Goal: Complete application form

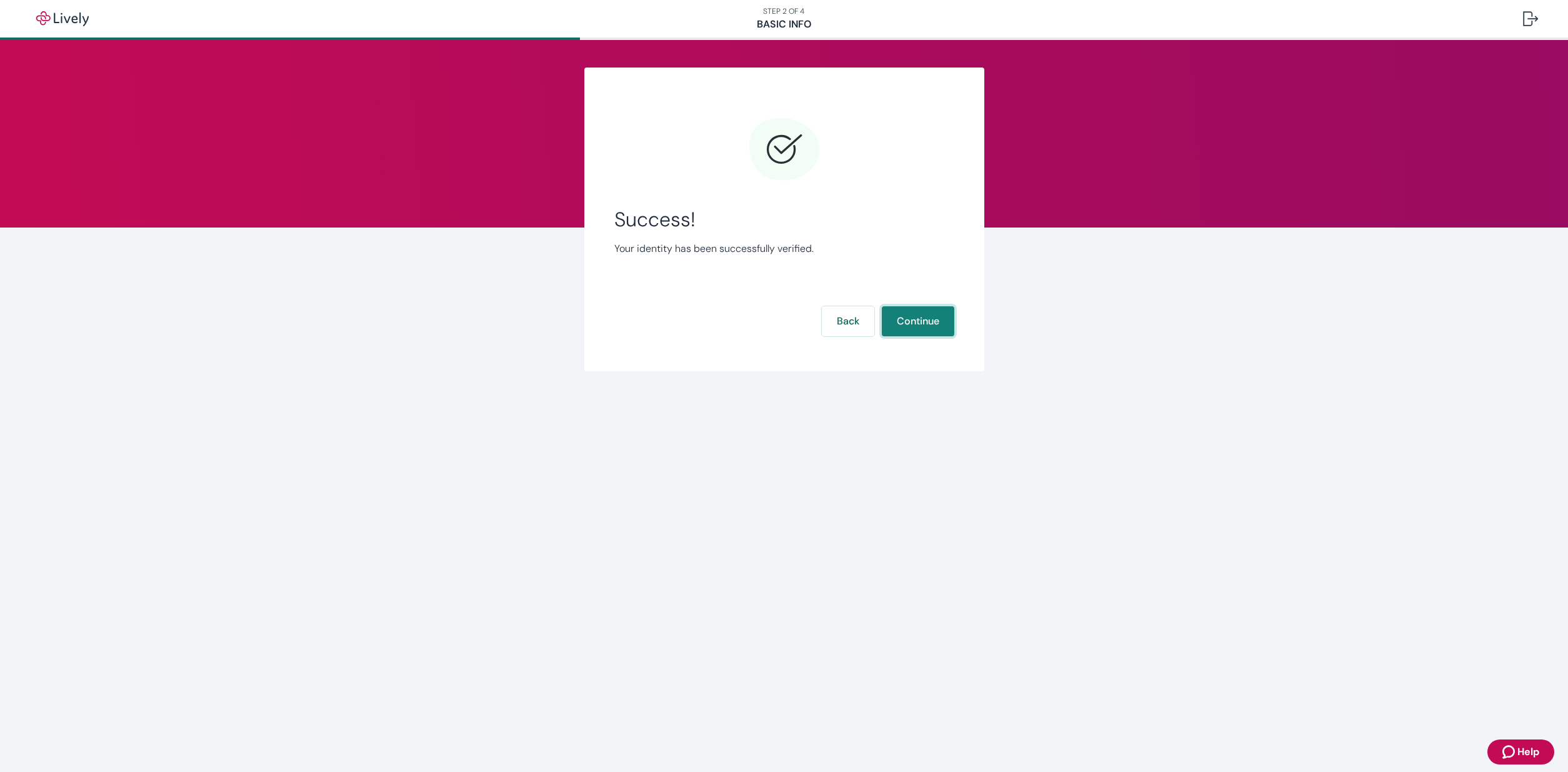
click at [911, 320] on button "Continue" at bounding box center [918, 321] width 73 height 30
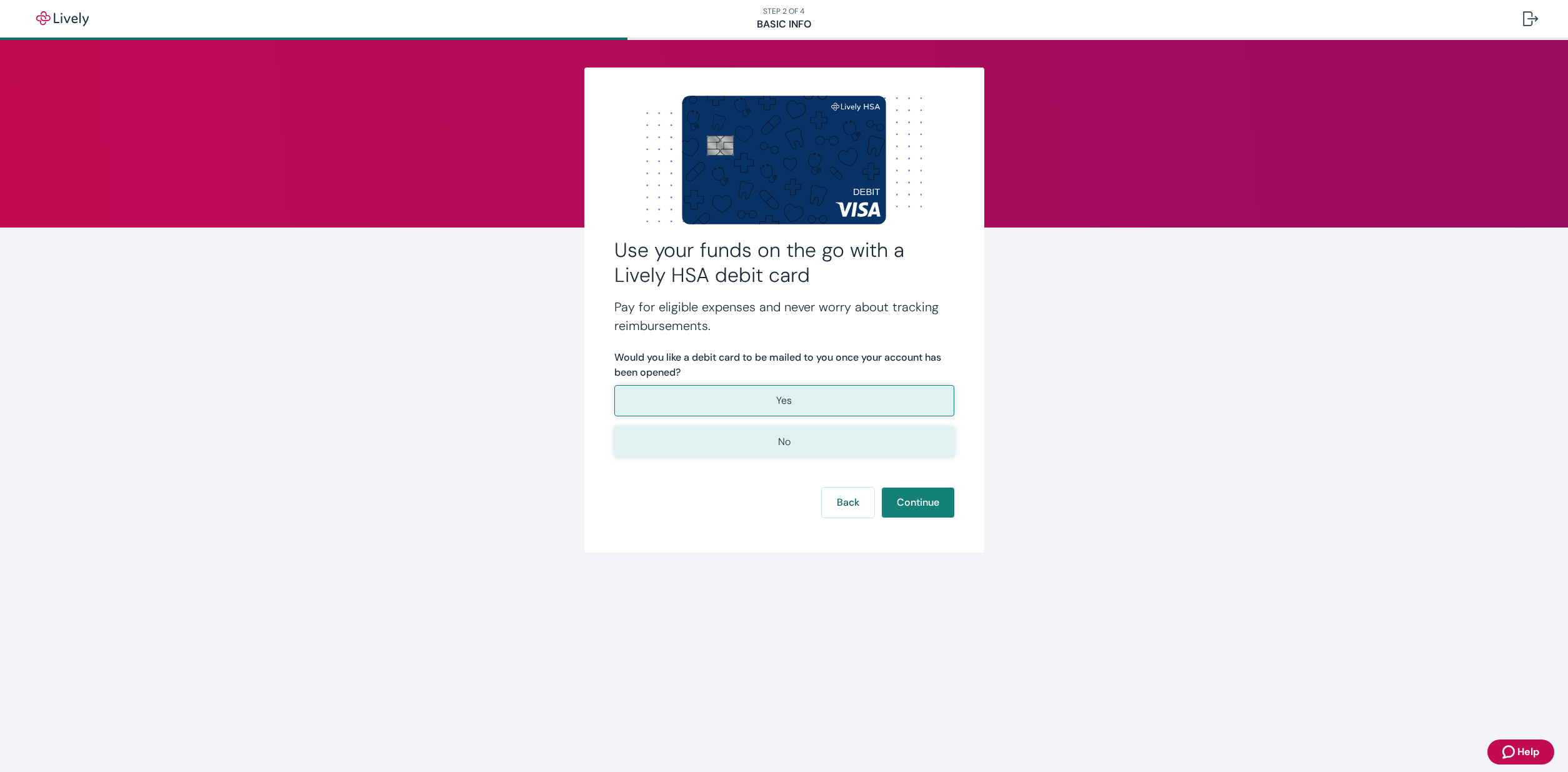
click at [783, 443] on p "No" at bounding box center [784, 442] width 12 height 15
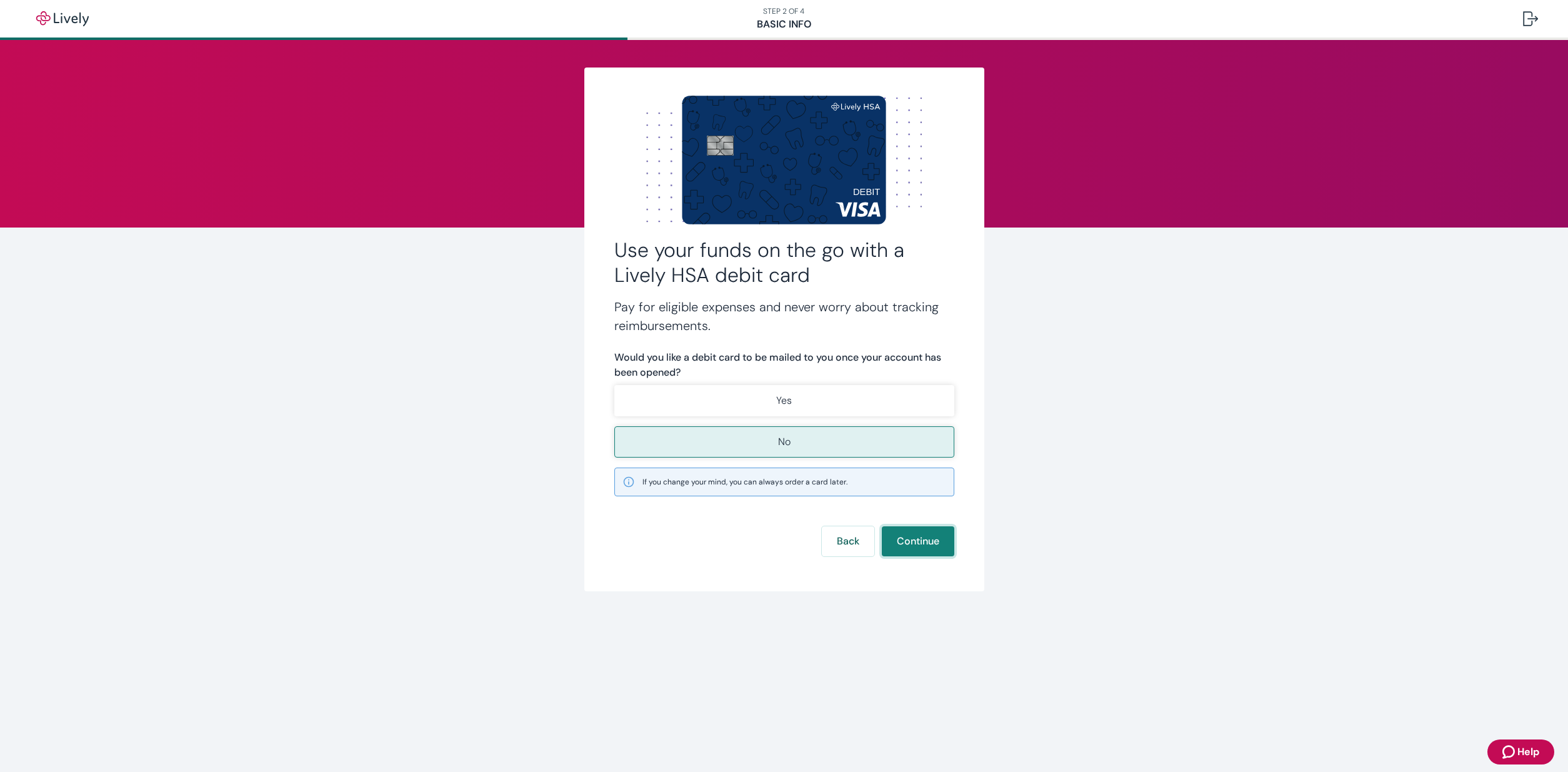
click at [923, 541] on button "Continue" at bounding box center [918, 540] width 73 height 30
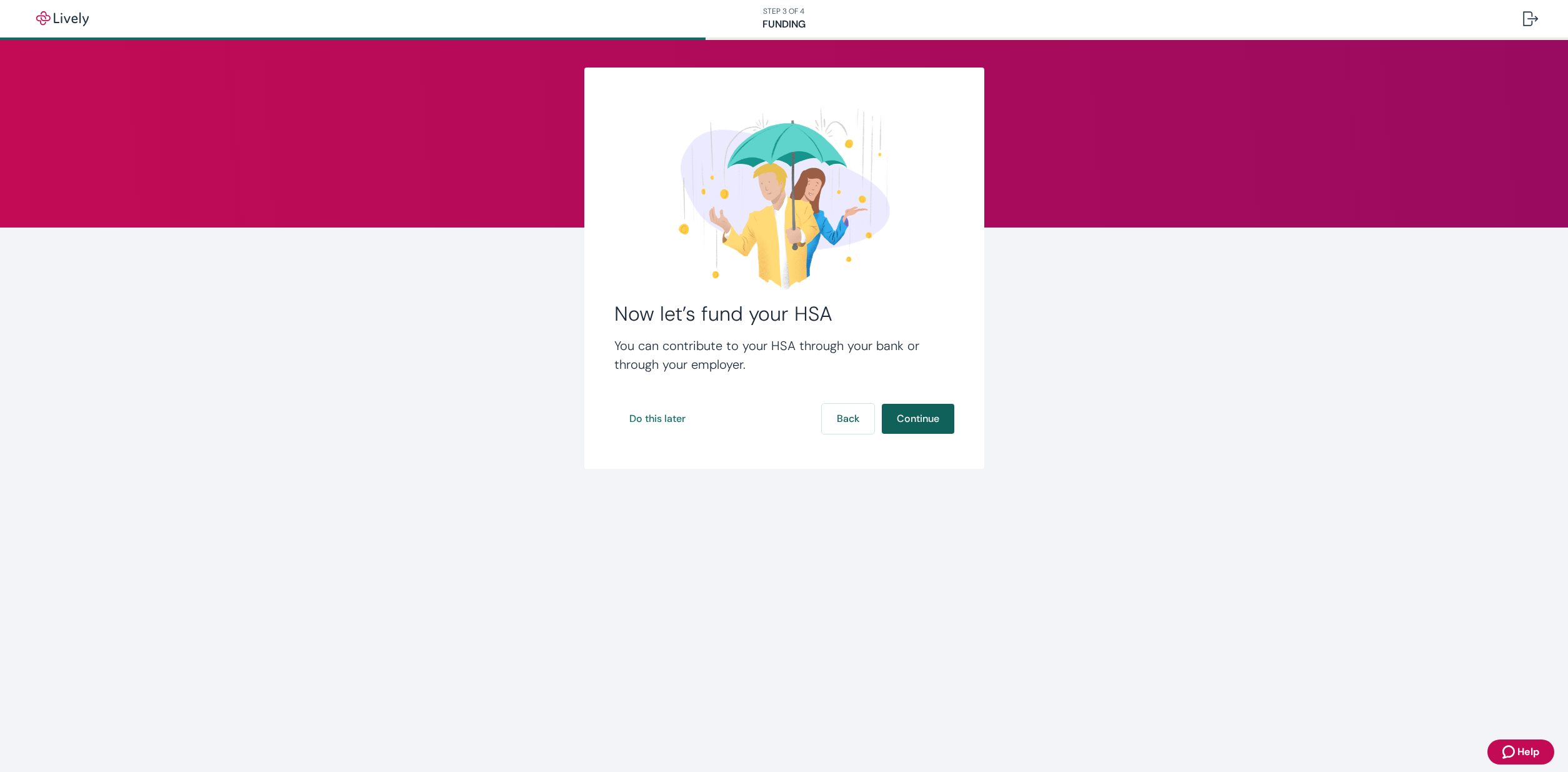
click at [909, 417] on button "Continue" at bounding box center [918, 418] width 73 height 30
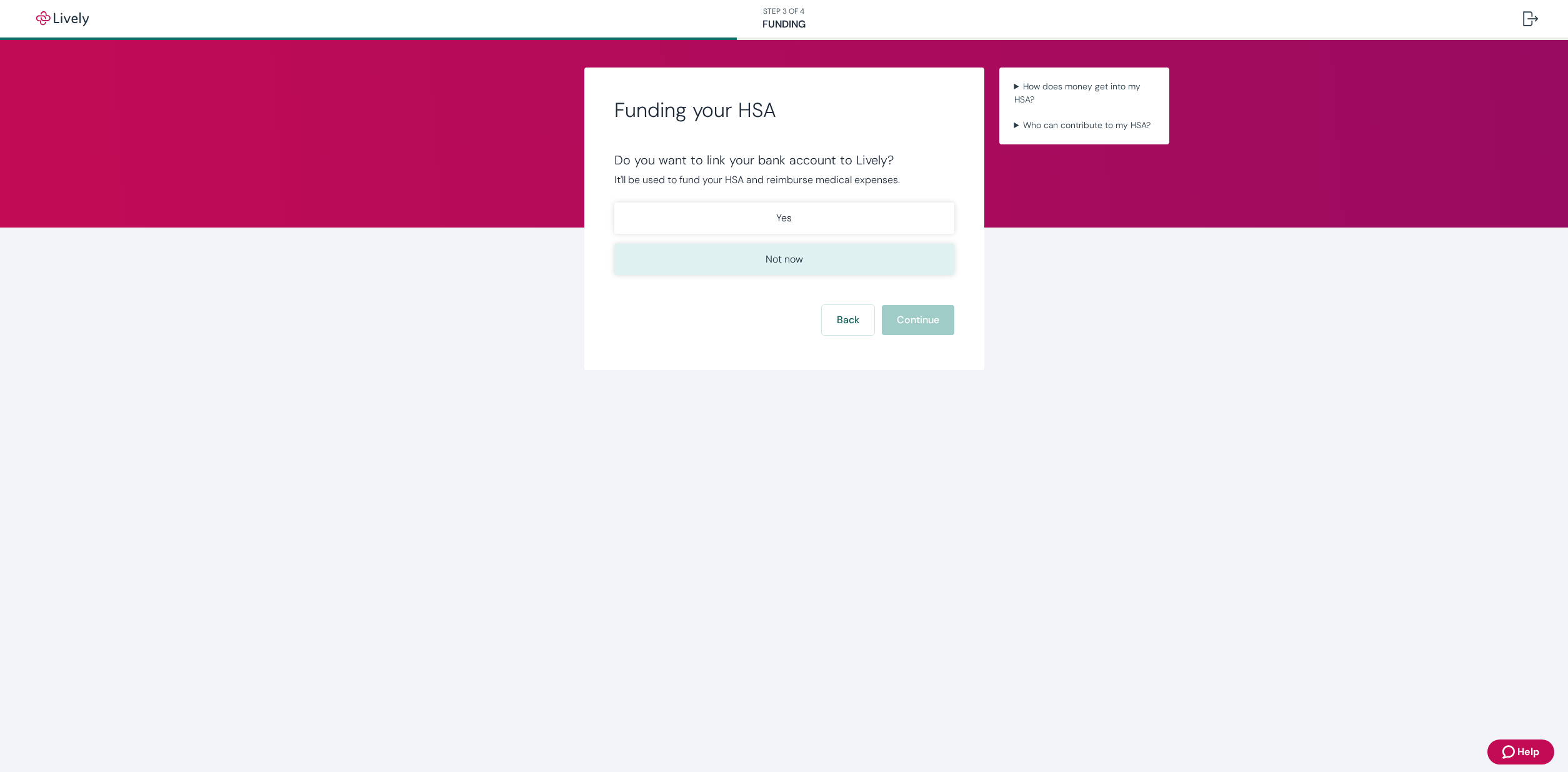
click at [780, 258] on p "Not now" at bounding box center [784, 260] width 37 height 15
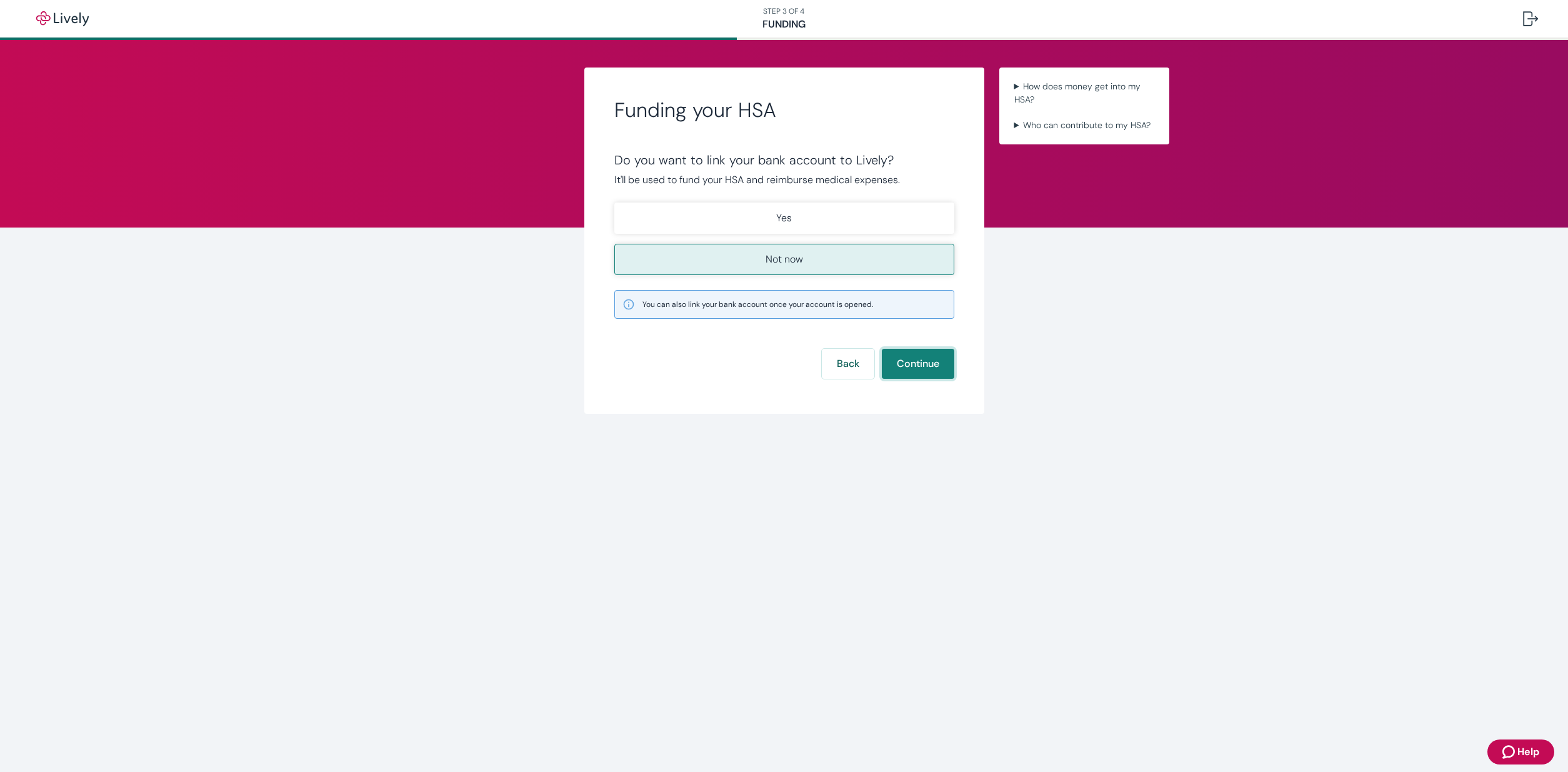
click at [909, 361] on button "Continue" at bounding box center [918, 363] width 73 height 30
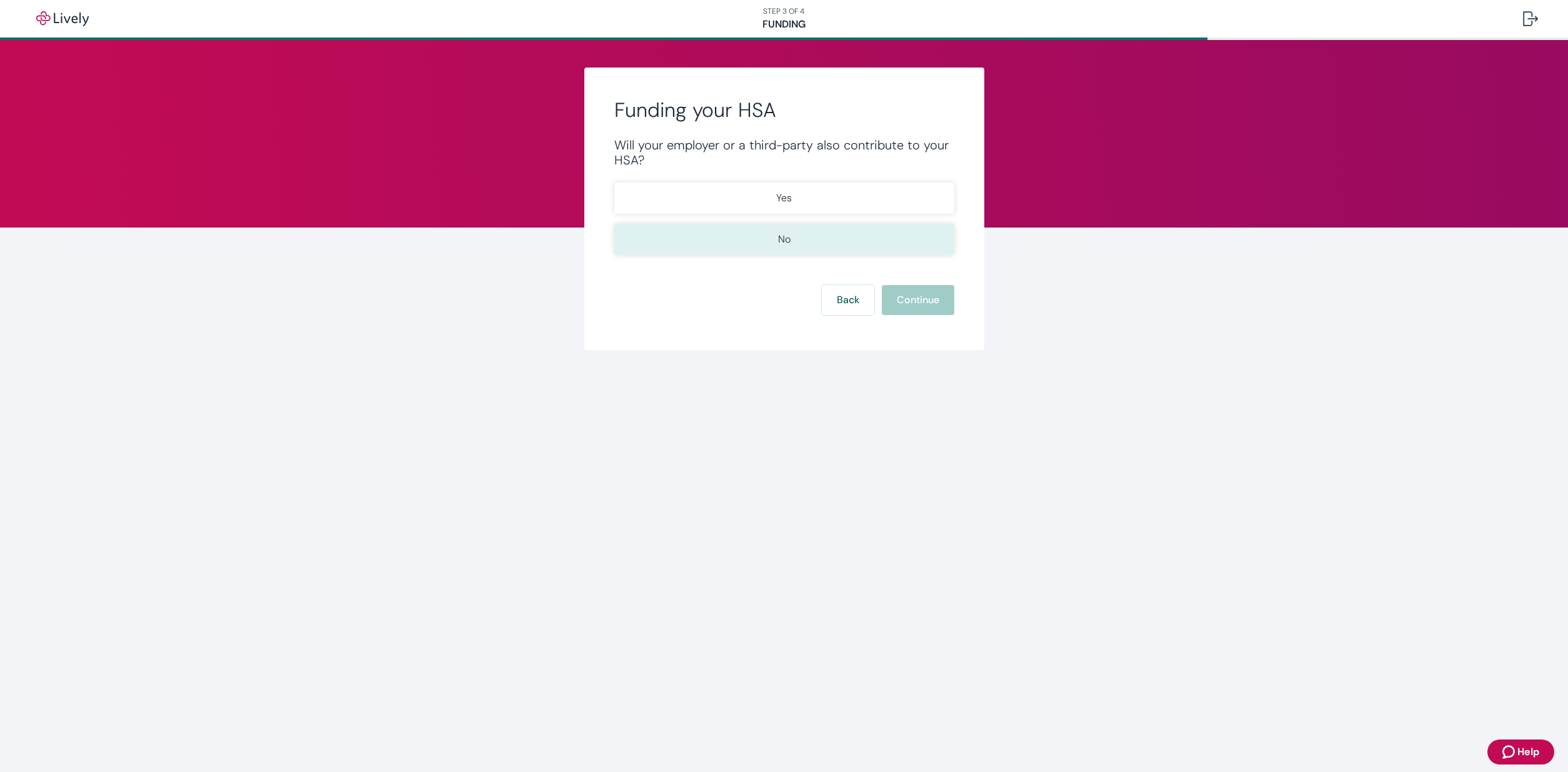
click at [779, 235] on p "No" at bounding box center [784, 240] width 12 height 15
click at [902, 298] on button "Continue" at bounding box center [918, 300] width 73 height 30
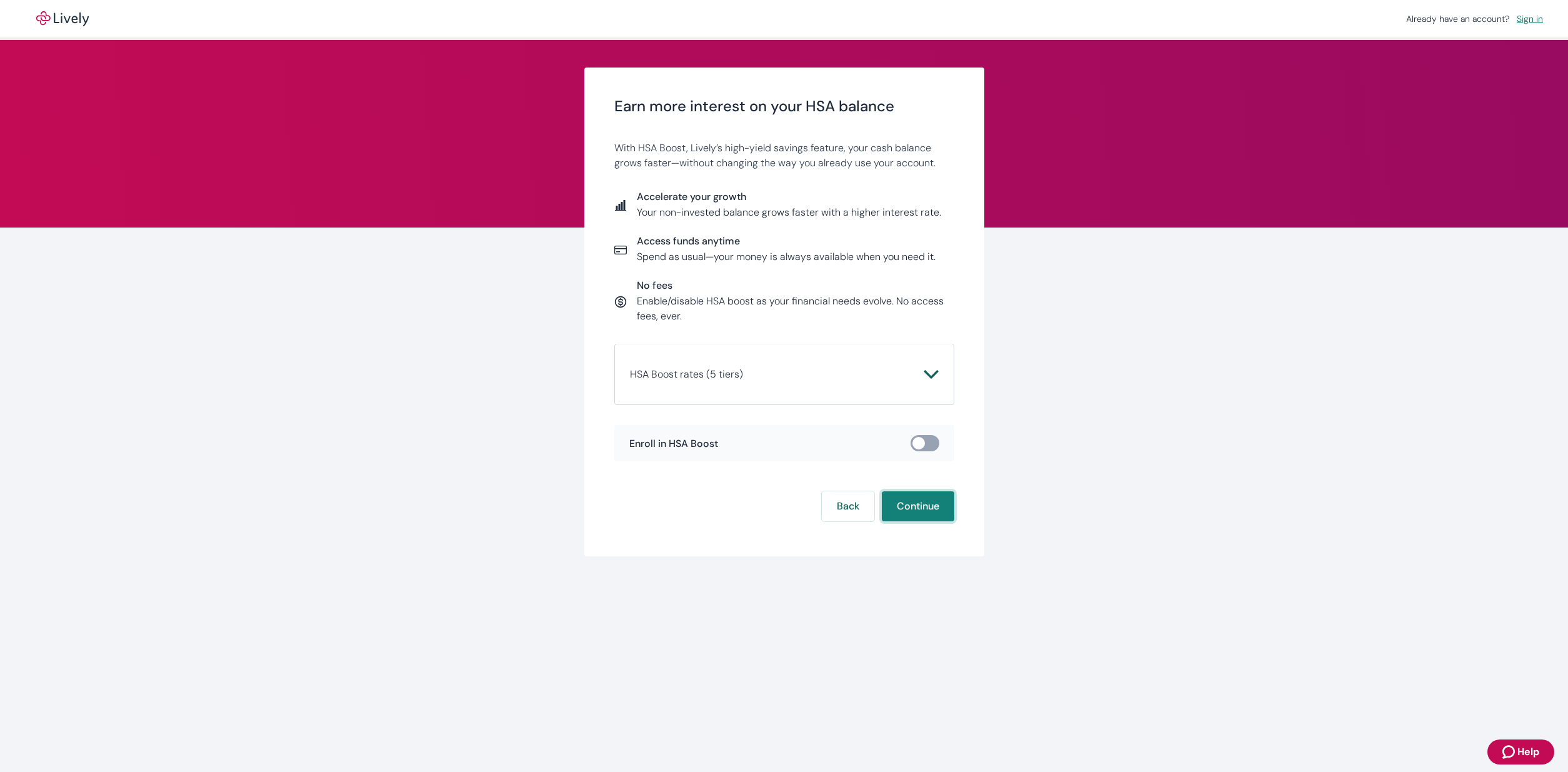
click at [908, 502] on button "Continue" at bounding box center [918, 506] width 73 height 30
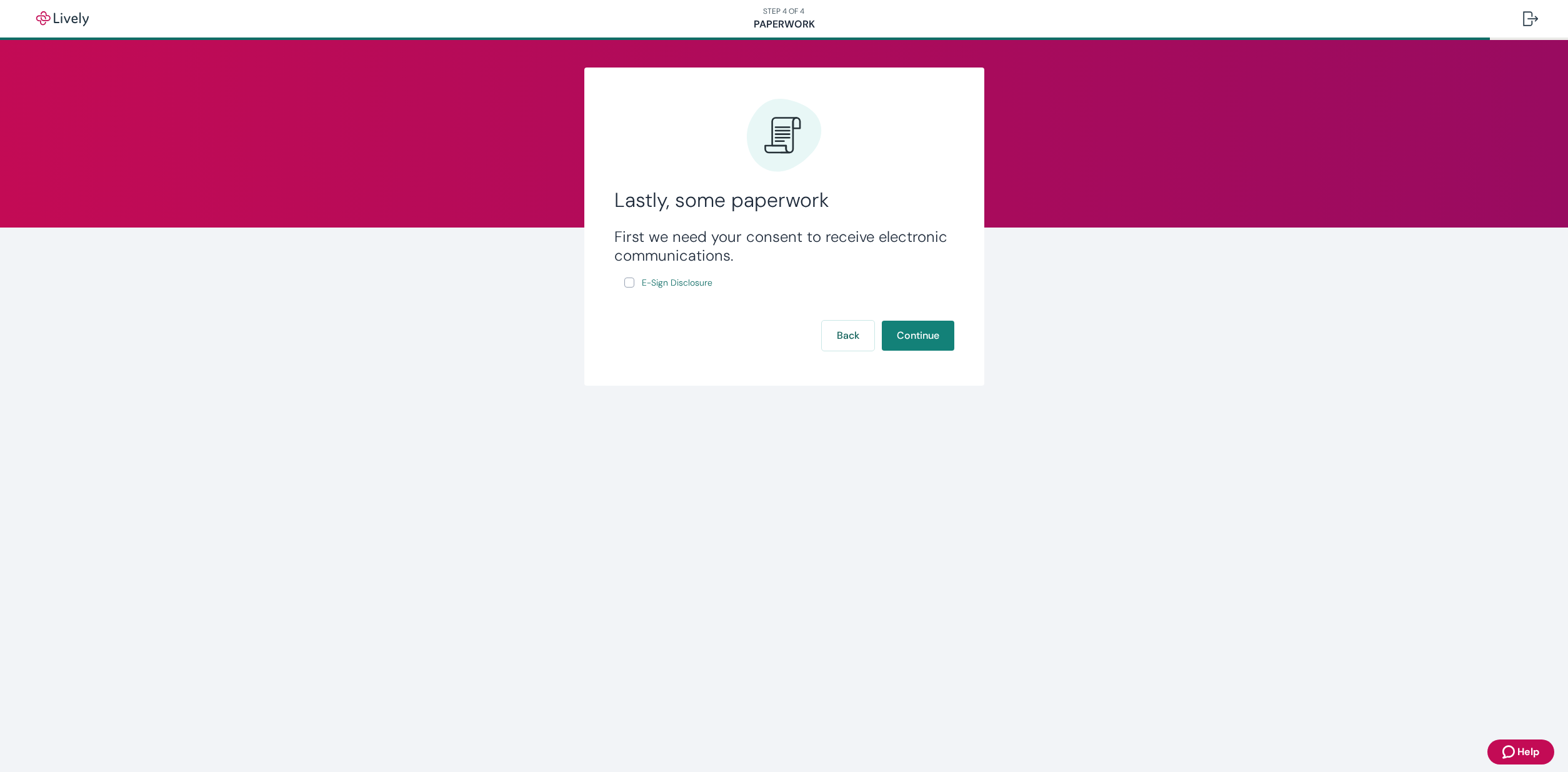
click at [627, 282] on input "E-Sign Disclosure" at bounding box center [629, 282] width 10 height 10
checkbox input "true"
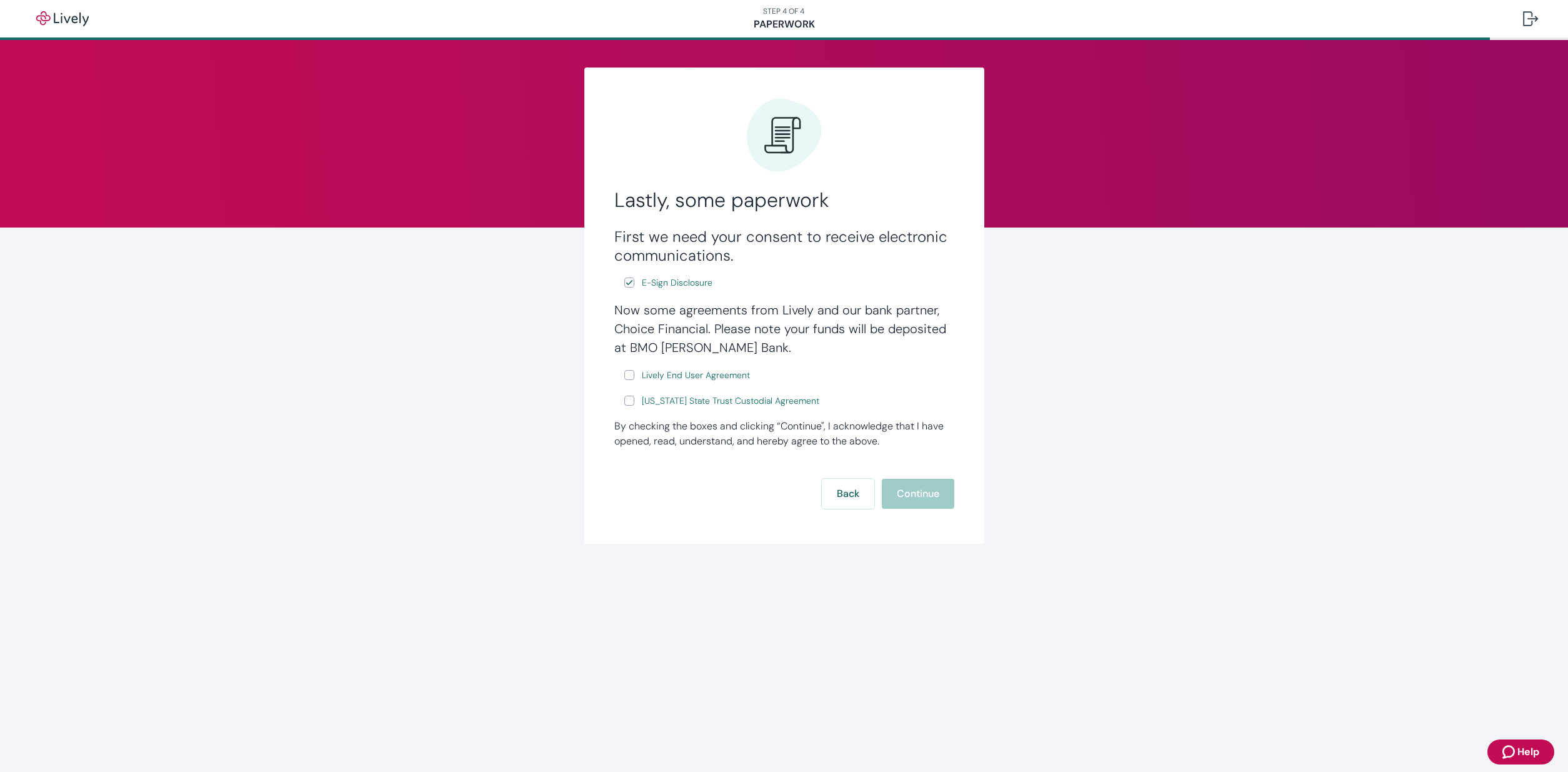
click at [631, 373] on input "Lively End User Agreement" at bounding box center [629, 375] width 10 height 10
checkbox input "true"
click at [629, 401] on input "[US_STATE] State Trust Custodial Agreement" at bounding box center [629, 400] width 10 height 10
checkbox input "true"
click at [925, 491] on button "Continue" at bounding box center [918, 493] width 73 height 30
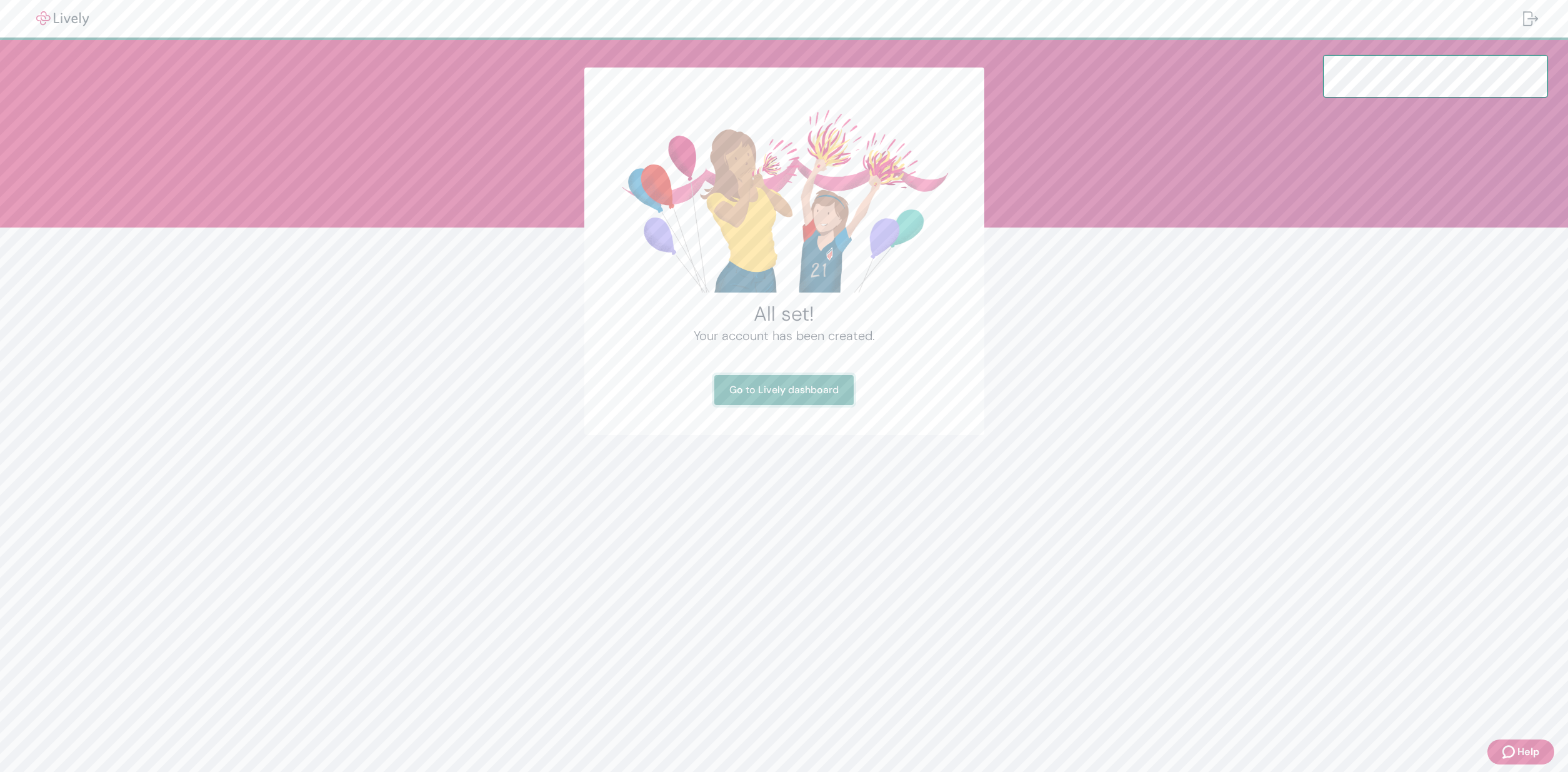
click at [765, 388] on link "Go to Lively dashboard" at bounding box center [784, 389] width 139 height 30
